Goal: Task Accomplishment & Management: Complete application form

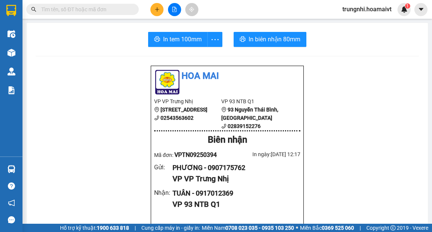
click at [154, 10] on button at bounding box center [156, 9] width 13 height 13
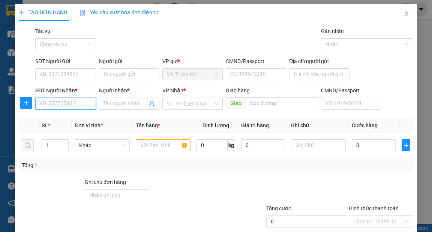
click at [64, 104] on input "SĐT Người Nhận *" at bounding box center [65, 103] width 60 height 12
click at [61, 103] on input "SĐT Người Nhận *" at bounding box center [65, 103] width 60 height 12
click at [81, 119] on div "0934825991 - LYNA" at bounding box center [64, 118] width 51 height 8
type input "0934825991"
type input "LYNA"
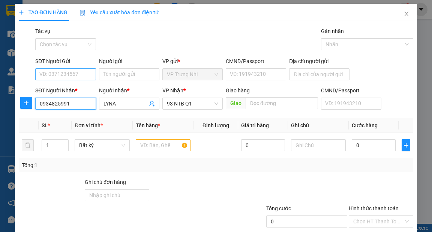
type input "0934825991"
click at [79, 78] on input "SĐT Người Gửi" at bounding box center [65, 74] width 60 height 12
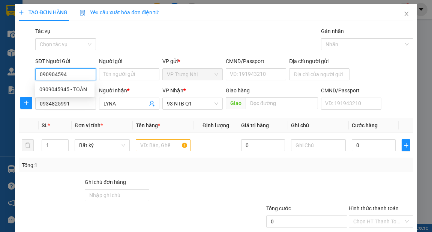
type input "0909045945"
click at [80, 89] on div "0909045945 - TOÀN" at bounding box center [64, 89] width 51 height 8
type input "TOÀN"
type input "0909045945"
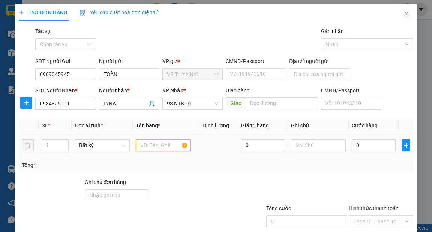
click at [169, 147] on input "text" at bounding box center [163, 145] width 55 height 12
type input "XÔP"
click at [360, 147] on input "0" at bounding box center [374, 145] width 44 height 12
type input "40"
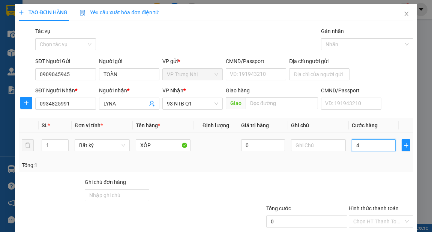
type input "40"
type input "40.000"
click at [354, 166] on div "Tổng: 1" at bounding box center [216, 165] width 388 height 8
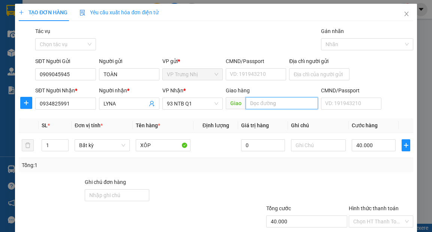
click at [283, 106] on input "text" at bounding box center [282, 103] width 72 height 12
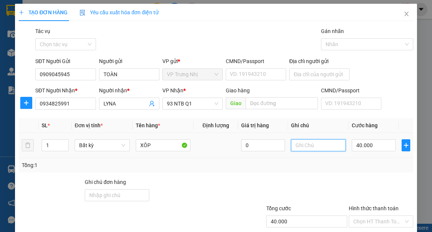
click at [313, 150] on input "text" at bounding box center [318, 145] width 55 height 12
type input "S"
click at [350, 162] on div "Tổng: 1" at bounding box center [216, 165] width 388 height 8
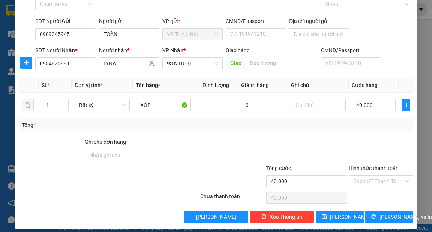
scroll to position [45, 0]
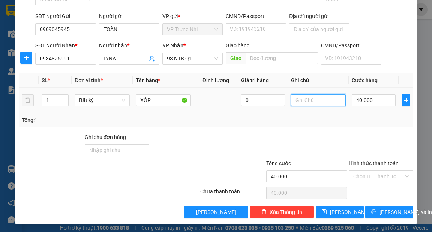
click at [312, 103] on input "text" at bounding box center [318, 100] width 55 height 12
click at [365, 173] on input "Hình thức thanh toán" at bounding box center [378, 176] width 50 height 11
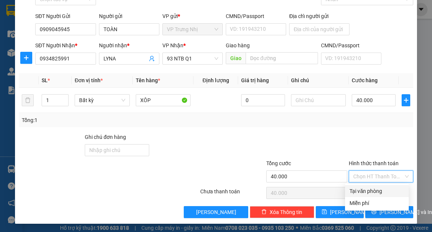
click at [364, 192] on div "Tại văn phòng" at bounding box center [376, 191] width 55 height 8
type input "0"
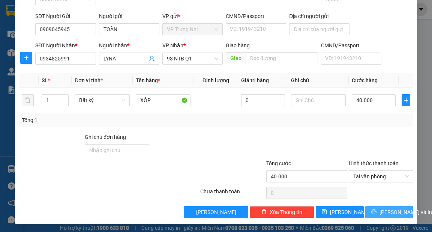
click at [388, 213] on span "[PERSON_NAME] và In" at bounding box center [405, 212] width 52 height 8
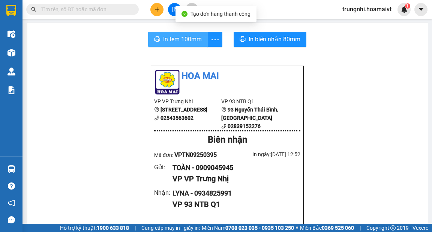
click at [154, 37] on icon "printer" at bounding box center [157, 39] width 6 height 6
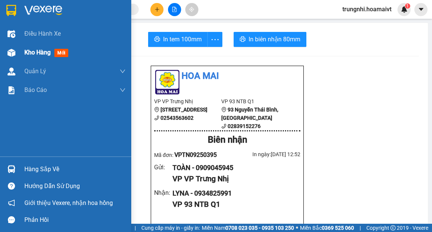
click at [34, 52] on span "Kho hàng" at bounding box center [37, 52] width 26 height 7
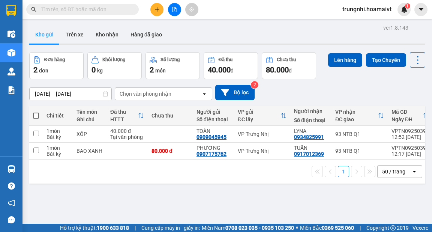
click at [213, 190] on div "ver 1.8.143 Kho gửi Trên xe Kho nhận Hàng đã giao Đơn hàng 2 đơn Khối lượng 0 k…" at bounding box center [227, 138] width 402 height 232
click at [160, 10] on button at bounding box center [156, 9] width 13 height 13
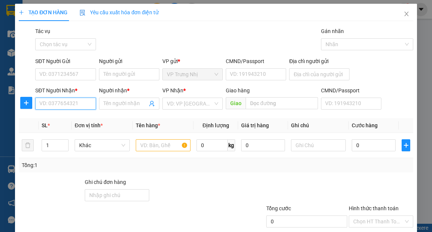
click at [51, 103] on input "SĐT Người Nhận *" at bounding box center [65, 103] width 60 height 12
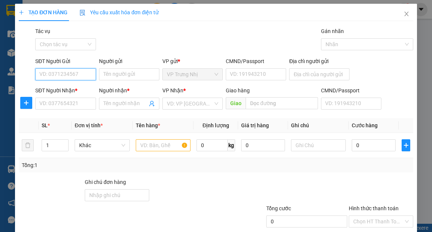
click at [66, 77] on input "SĐT Người Gửi" at bounding box center [65, 74] width 60 height 12
type input "0933123641"
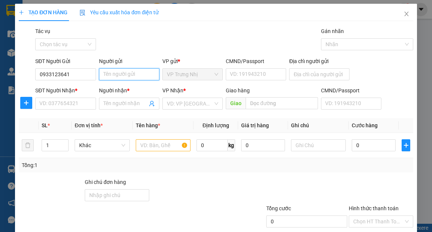
click at [116, 76] on input "Người gửi" at bounding box center [129, 74] width 60 height 12
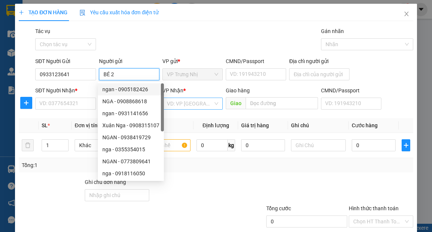
type input "BÉ 2"
click at [195, 104] on input "search" at bounding box center [190, 103] width 46 height 11
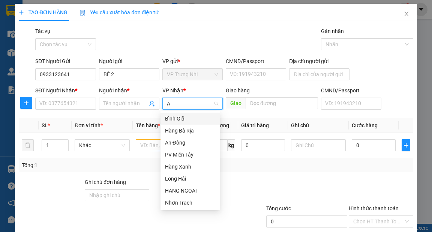
type input "AN"
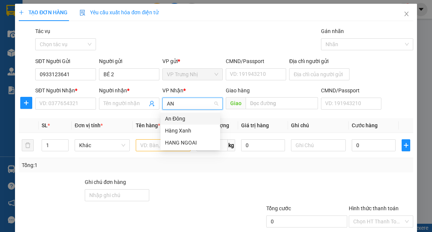
click at [183, 115] on div "An Đông" at bounding box center [190, 118] width 51 height 8
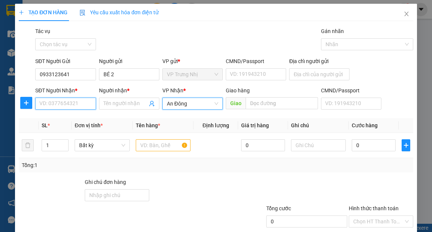
click at [93, 100] on input "SĐT Người Nhận *" at bounding box center [65, 103] width 60 height 12
click at [86, 102] on input "SĐT Người Nhận *" at bounding box center [65, 103] width 60 height 12
type input "0927450517"
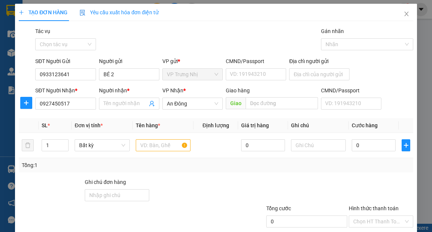
click at [129, 109] on div "Người nhận * Tên người nhận" at bounding box center [129, 99] width 60 height 26
click at [128, 107] on input "Người nhận *" at bounding box center [125, 103] width 44 height 8
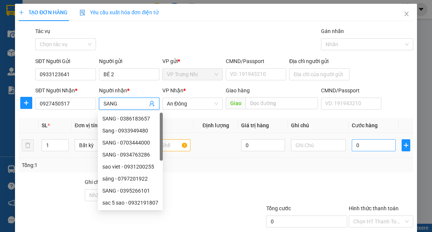
type input "SANG"
click at [355, 145] on input "0" at bounding box center [374, 145] width 44 height 12
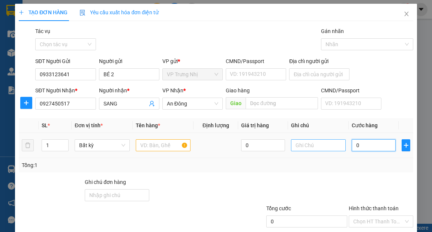
type input "3"
type input "30"
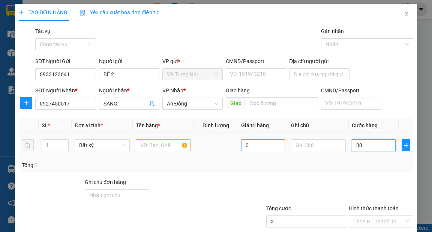
type input "30"
type input "30.000"
click at [136, 142] on input "text" at bounding box center [163, 145] width 55 height 12
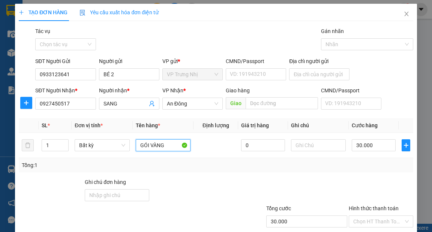
type input "GÓI VÀNG"
click at [371, 163] on div "Tổng: 1" at bounding box center [216, 165] width 388 height 8
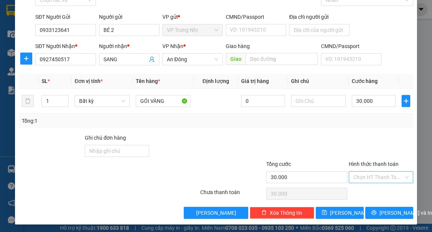
scroll to position [45, 0]
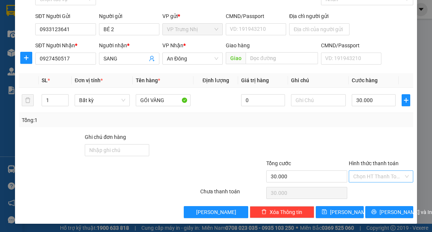
click at [373, 178] on input "Hình thức thanh toán" at bounding box center [378, 176] width 50 height 11
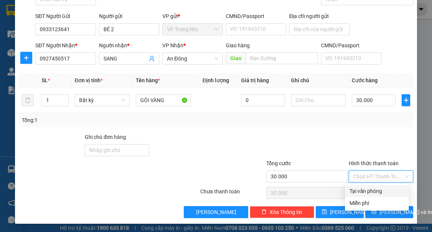
click at [370, 191] on div "Tại văn phòng" at bounding box center [376, 191] width 55 height 8
type input "0"
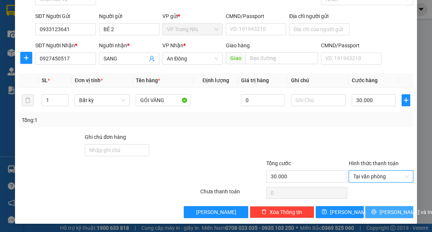
click at [384, 211] on span "[PERSON_NAME] và In" at bounding box center [405, 212] width 52 height 8
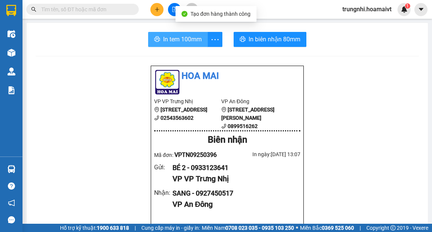
click at [151, 39] on button "In tem 100mm" at bounding box center [178, 39] width 60 height 15
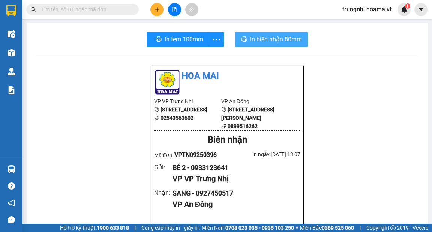
click at [261, 43] on span "In biên nhận 80mm" at bounding box center [276, 38] width 52 height 9
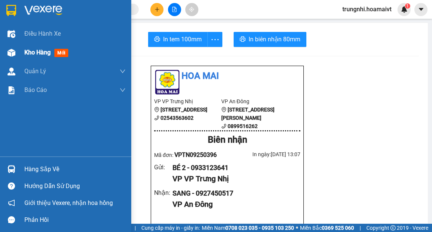
click at [28, 46] on div "Kho hàng mới" at bounding box center [74, 52] width 101 height 19
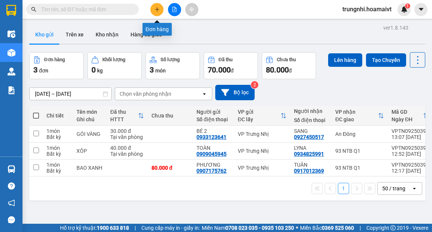
click at [155, 9] on icon "plus" at bounding box center [157, 9] width 4 height 0
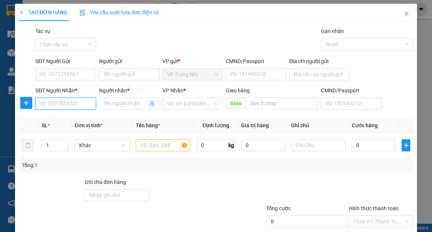
click at [52, 104] on input "SĐT Người Nhận *" at bounding box center [65, 103] width 60 height 12
click at [55, 104] on input "SĐT Người Nhận *" at bounding box center [65, 103] width 60 height 12
type input "0901460867"
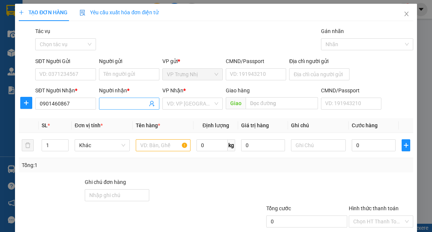
click at [111, 106] on input "Người nhận *" at bounding box center [125, 103] width 44 height 8
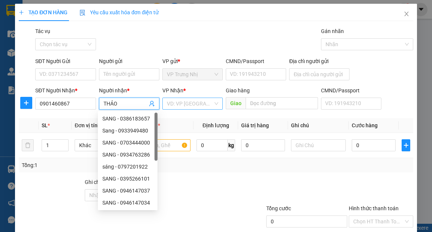
type input "THẢO"
click at [190, 99] on input "search" at bounding box center [190, 103] width 46 height 11
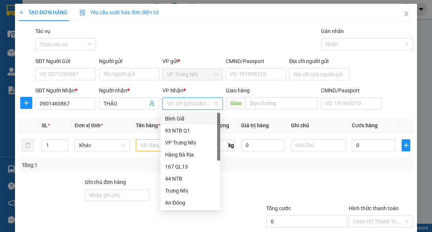
type input "P"
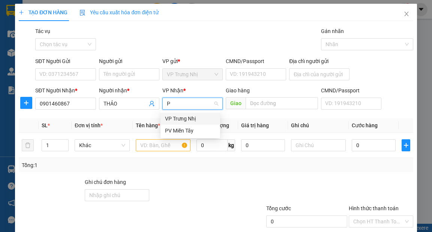
click at [181, 117] on div "VP Trưng Nhị" at bounding box center [190, 118] width 51 height 8
click at [188, 106] on span "VP Trưng Nhị" at bounding box center [192, 103] width 51 height 11
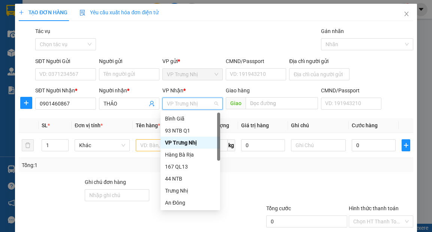
type input "P"
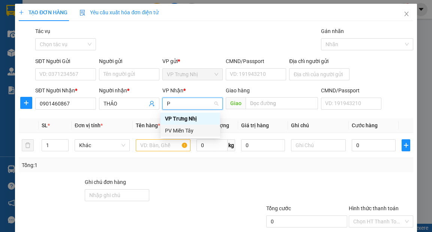
click at [181, 131] on div "PV Miền Tây" at bounding box center [190, 130] width 51 height 8
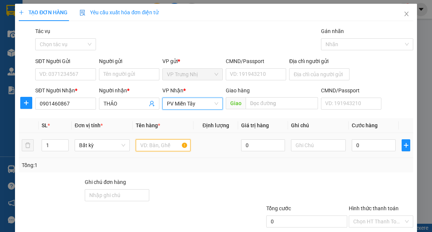
click at [160, 146] on input "text" at bounding box center [163, 145] width 55 height 12
type input "HỘP NL"
click at [360, 148] on input "0" at bounding box center [374, 145] width 44 height 12
type input "3"
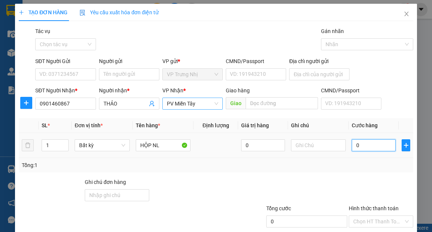
type input "3"
type input "30"
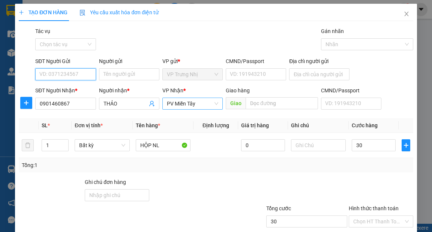
type input "30.000"
click at [75, 79] on input "SĐT Người Gửi" at bounding box center [65, 74] width 60 height 12
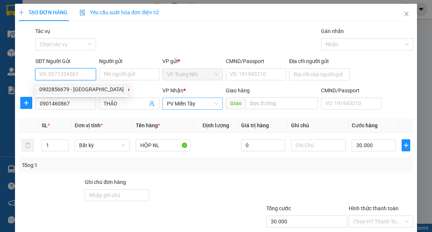
click at [75, 84] on div "0902856679 - [GEOGRAPHIC_DATA]" at bounding box center [81, 89] width 93 height 12
type input "0902856679"
type input "[PERSON_NAME]"
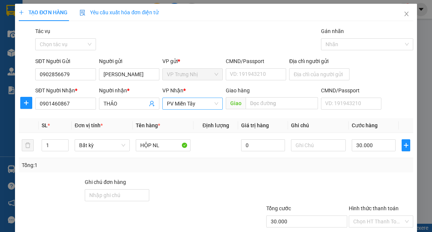
click at [337, 168] on div "Tổng: 1" at bounding box center [216, 165] width 388 height 8
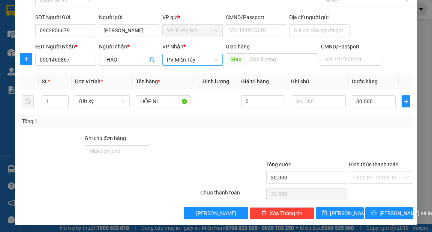
scroll to position [45, 0]
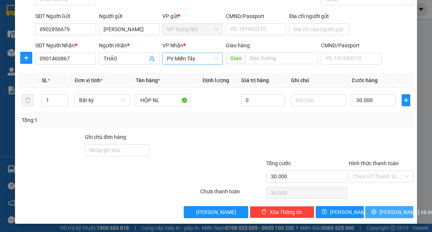
click at [377, 217] on button "[PERSON_NAME] và In" at bounding box center [389, 212] width 48 height 12
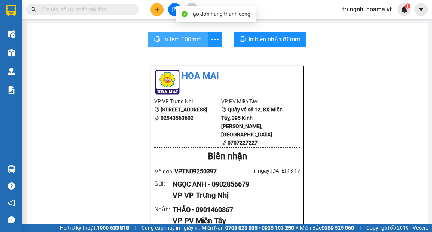
click at [157, 39] on icon "printer" at bounding box center [157, 38] width 6 height 5
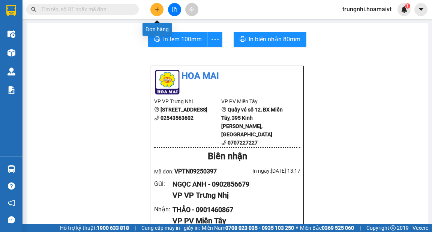
click at [157, 10] on icon "plus" at bounding box center [157, 9] width 0 height 4
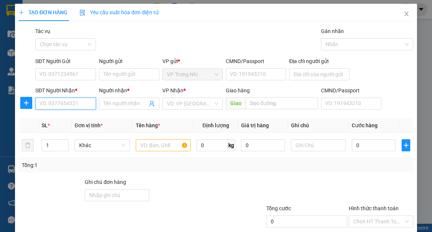
click at [78, 104] on input "SĐT Người Nhận *" at bounding box center [65, 103] width 60 height 12
type input "0909860487"
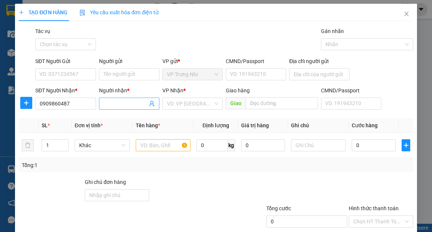
click at [126, 104] on input "Người nhận *" at bounding box center [125, 103] width 44 height 8
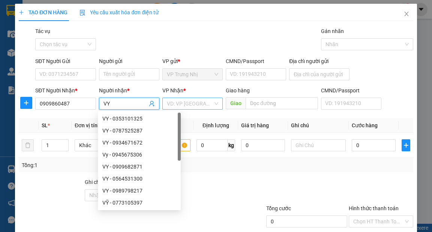
type input "VY"
click at [197, 105] on input "search" at bounding box center [190, 103] width 46 height 11
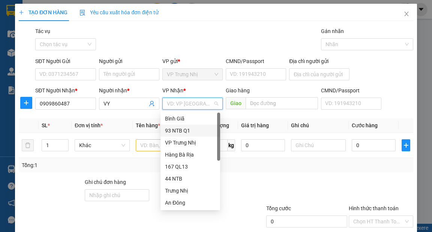
click at [177, 127] on div "93 NTB Q1" at bounding box center [190, 130] width 51 height 8
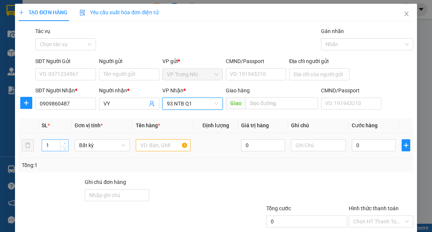
type input "2"
click at [62, 141] on span "up" at bounding box center [64, 143] width 4 height 4
click at [144, 147] on input "text" at bounding box center [163, 145] width 55 height 12
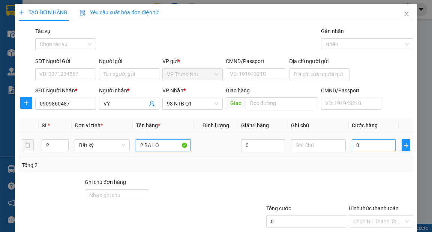
type input "2 BA LO"
click at [375, 146] on input "0" at bounding box center [374, 145] width 44 height 12
type input "5"
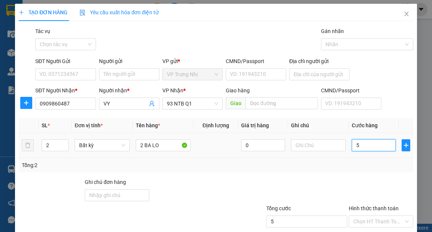
type input "50"
type input "50.000"
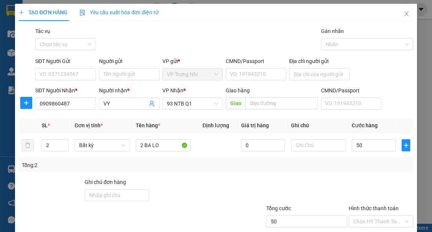
type input "50.000"
click at [334, 166] on div "Tổng: 2" at bounding box center [216, 165] width 388 height 8
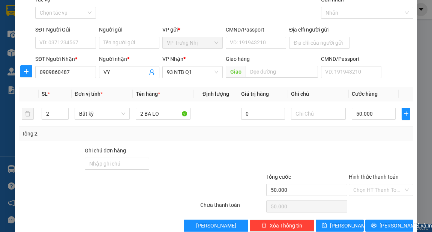
scroll to position [45, 0]
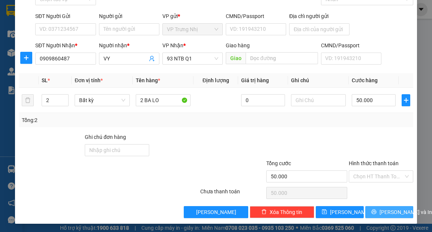
click at [397, 211] on span "[PERSON_NAME] và In" at bounding box center [405, 212] width 52 height 8
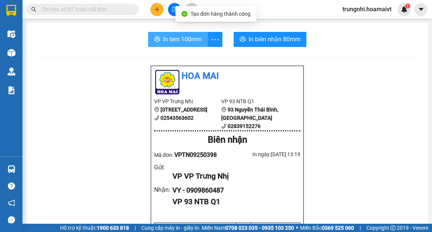
click at [191, 37] on span "In tem 100mm" at bounding box center [182, 38] width 39 height 9
